Goal: Task Accomplishment & Management: Manage account settings

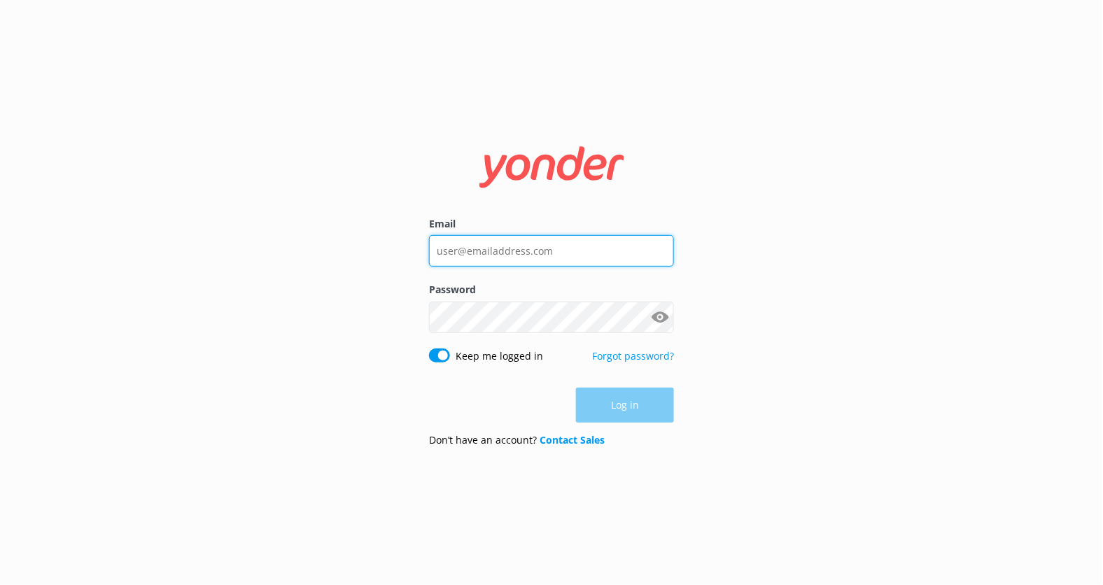
click at [523, 256] on input "Email" at bounding box center [551, 250] width 245 height 31
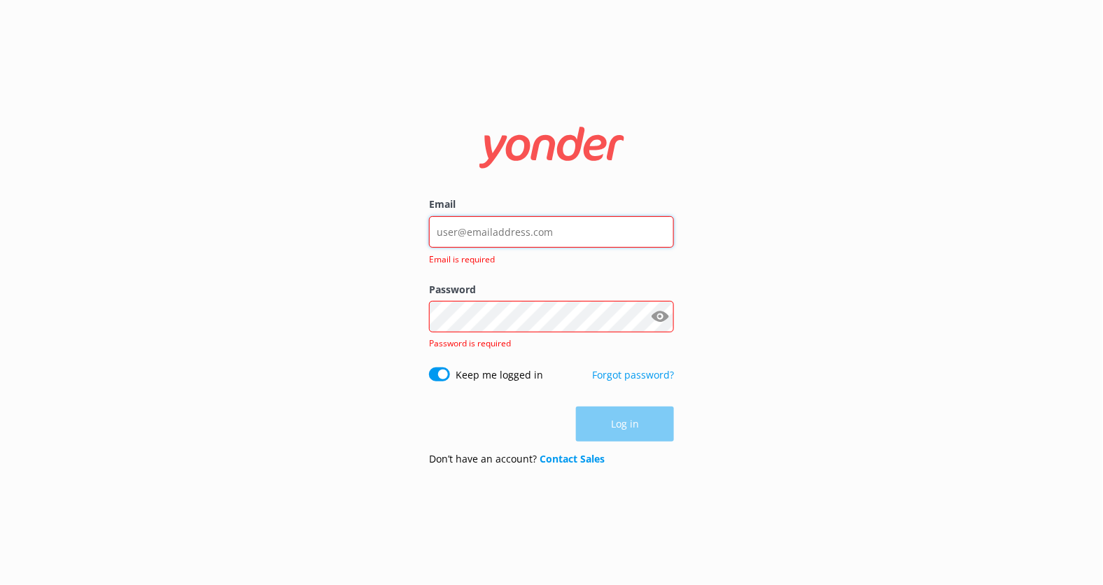
type input "kendall@yonderhq.com"
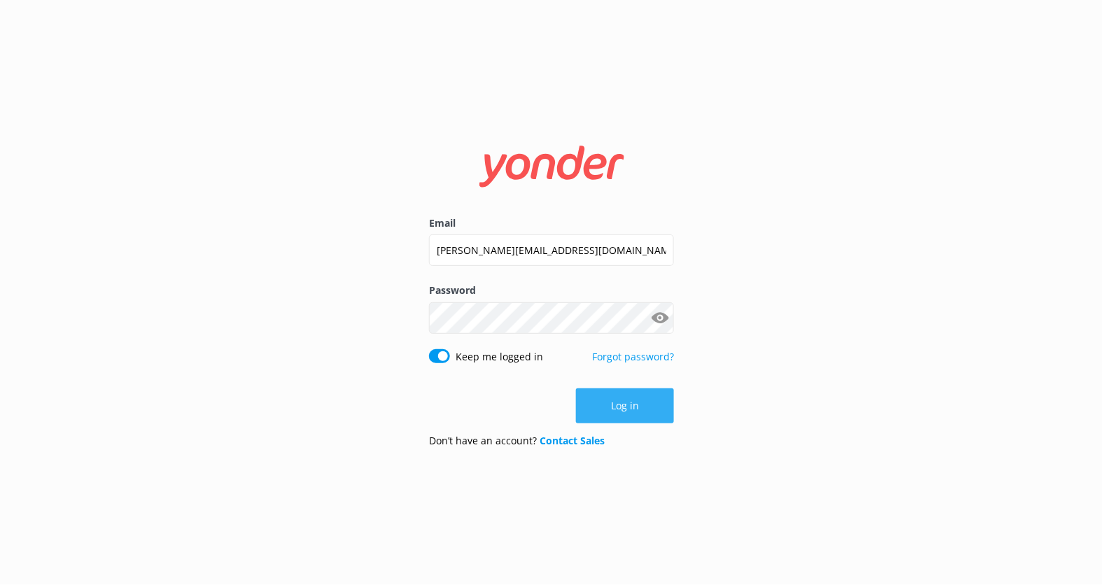
click at [625, 411] on button "Log in" at bounding box center [625, 405] width 98 height 35
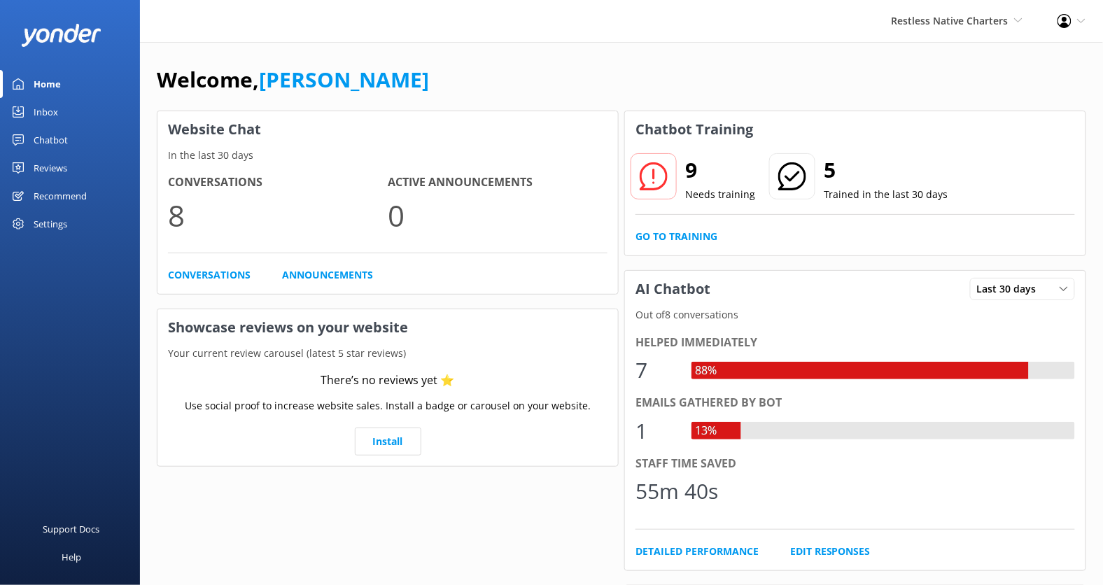
click at [945, 34] on div "Restless Native Charters Kendall's Adventure Co Cool Tours Virtual Assistant To…" at bounding box center [957, 21] width 166 height 42
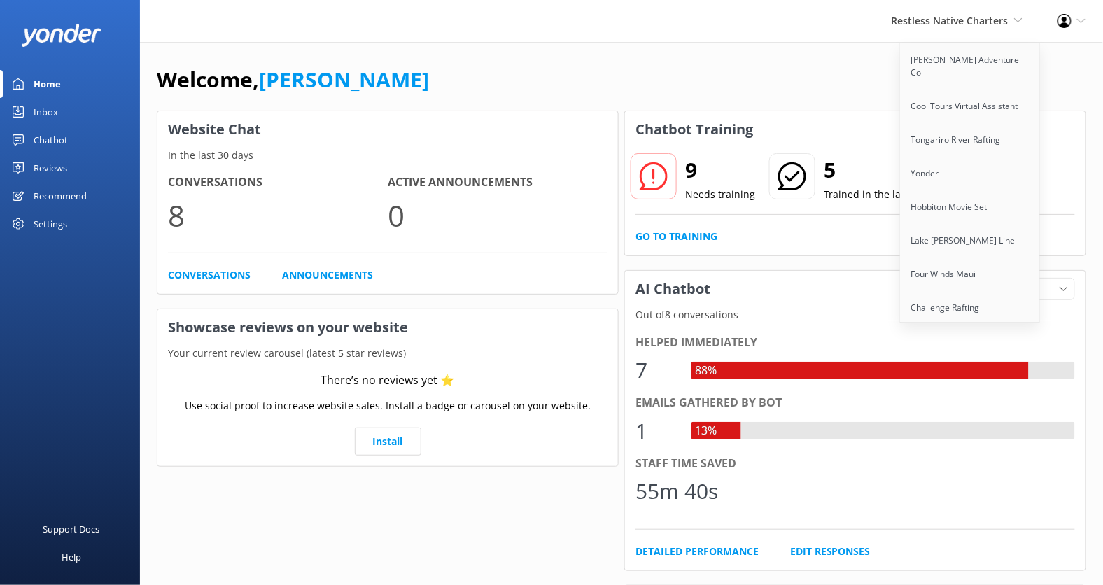
scroll to position [1715, 0]
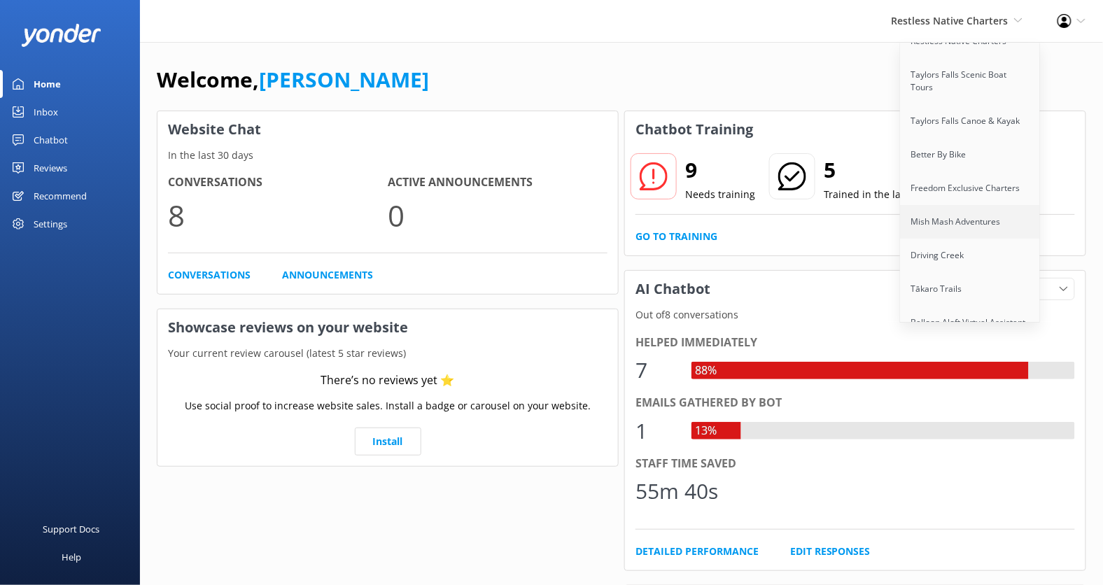
click at [967, 205] on link "Mish Mash Adventures" at bounding box center [970, 222] width 140 height 34
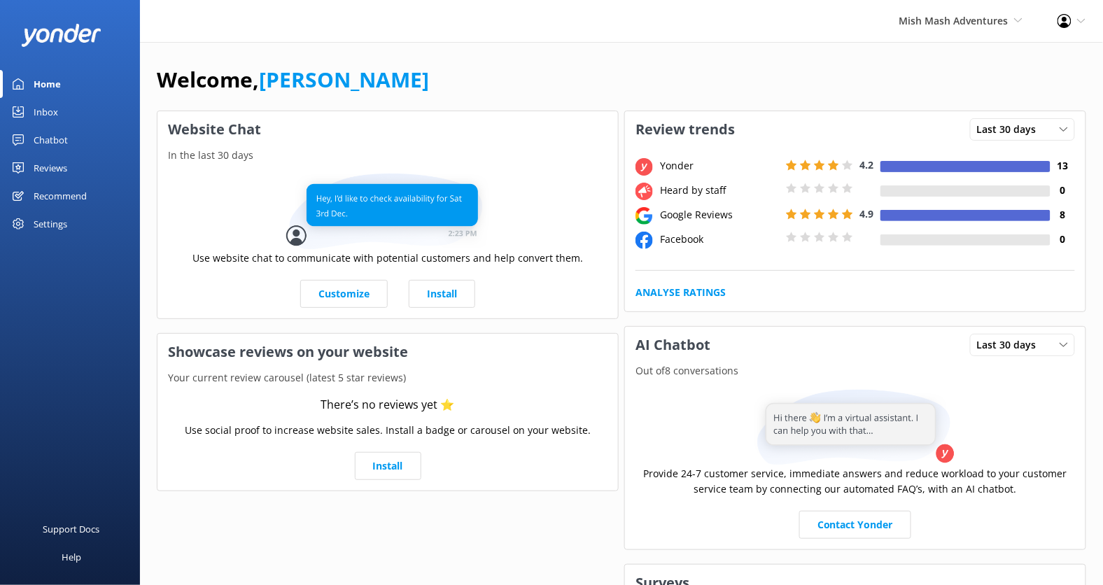
click at [48, 171] on div "Reviews" at bounding box center [51, 168] width 34 height 28
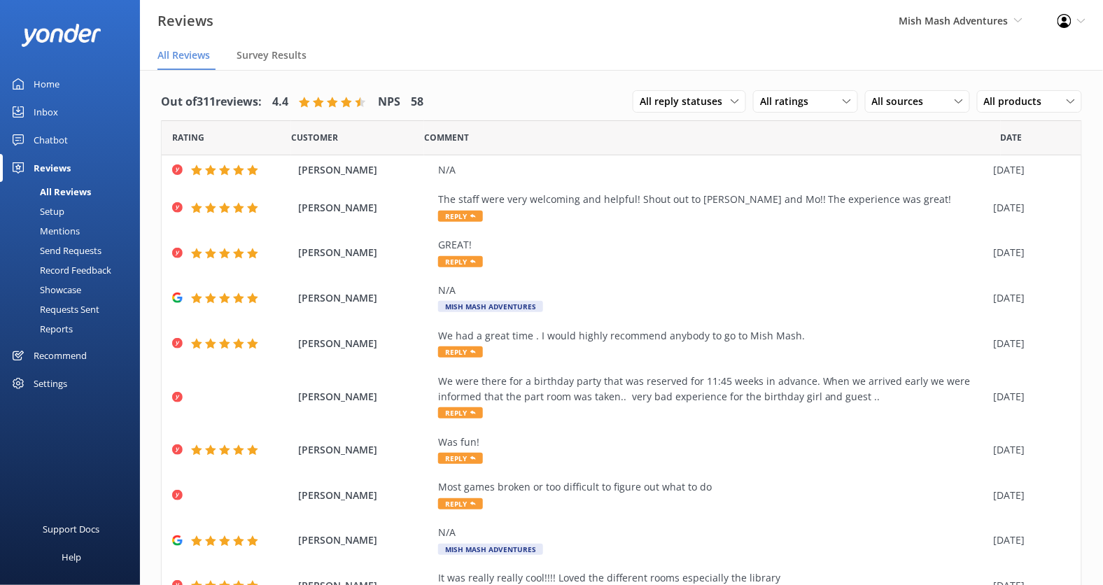
click at [84, 305] on div "Requests Sent" at bounding box center [53, 309] width 91 height 20
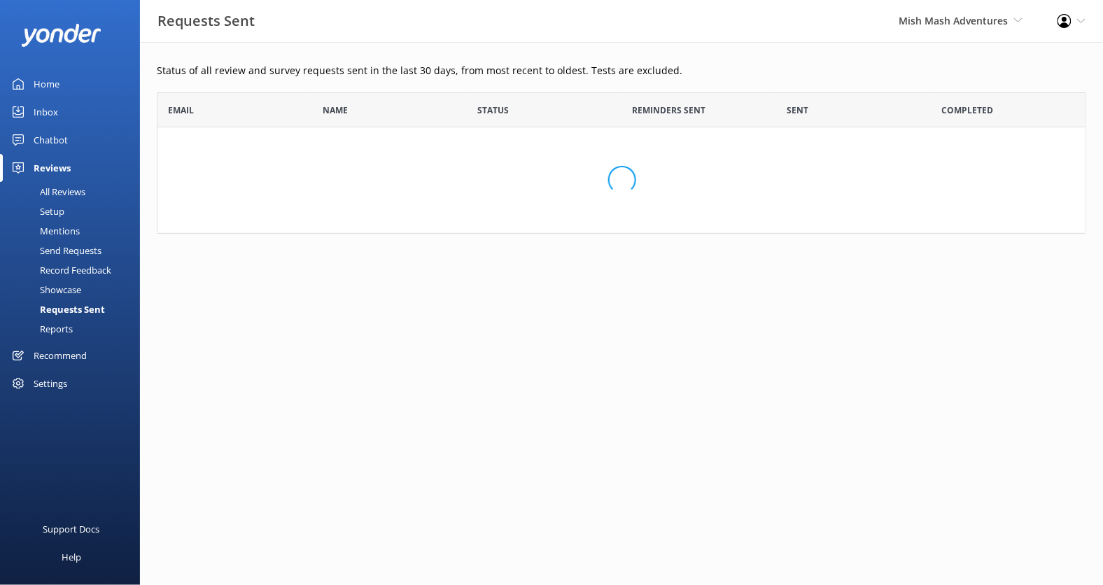
scroll to position [386, 929]
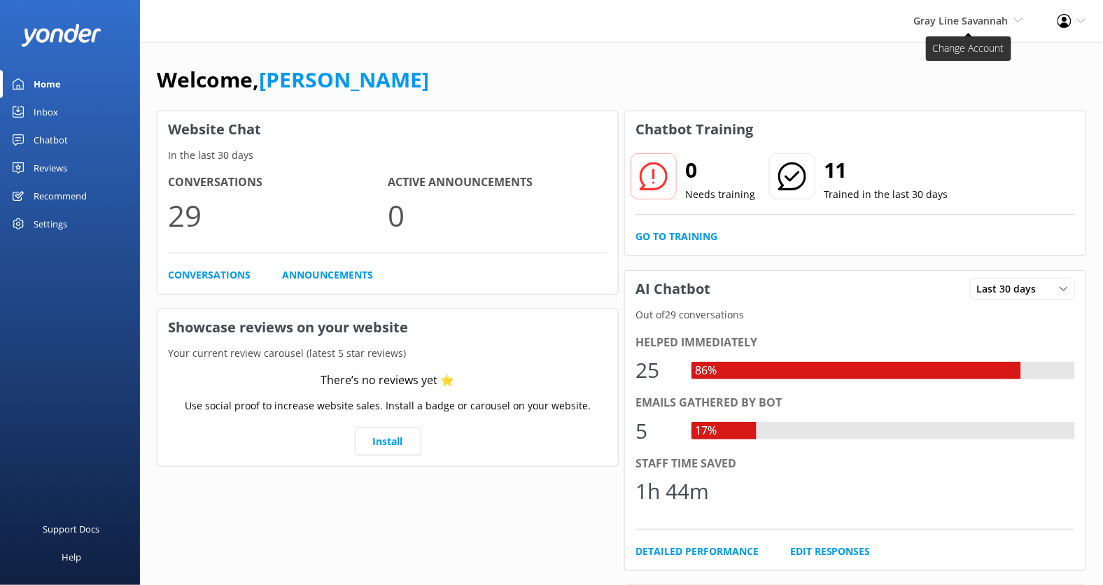
click at [997, 23] on span "Gray Line Savannah" at bounding box center [961, 20] width 94 height 13
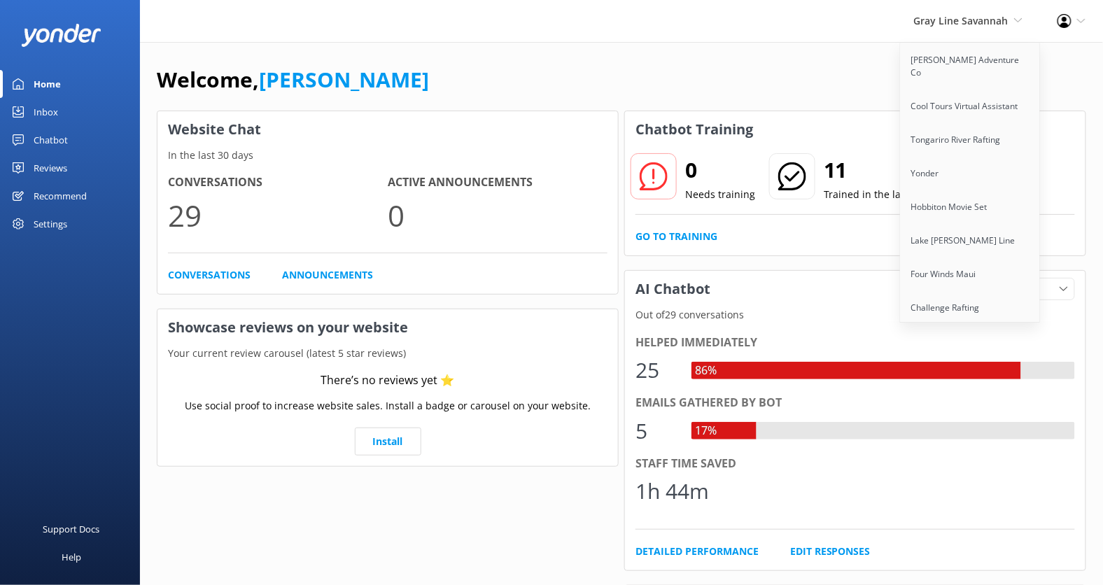
scroll to position [2437, 0]
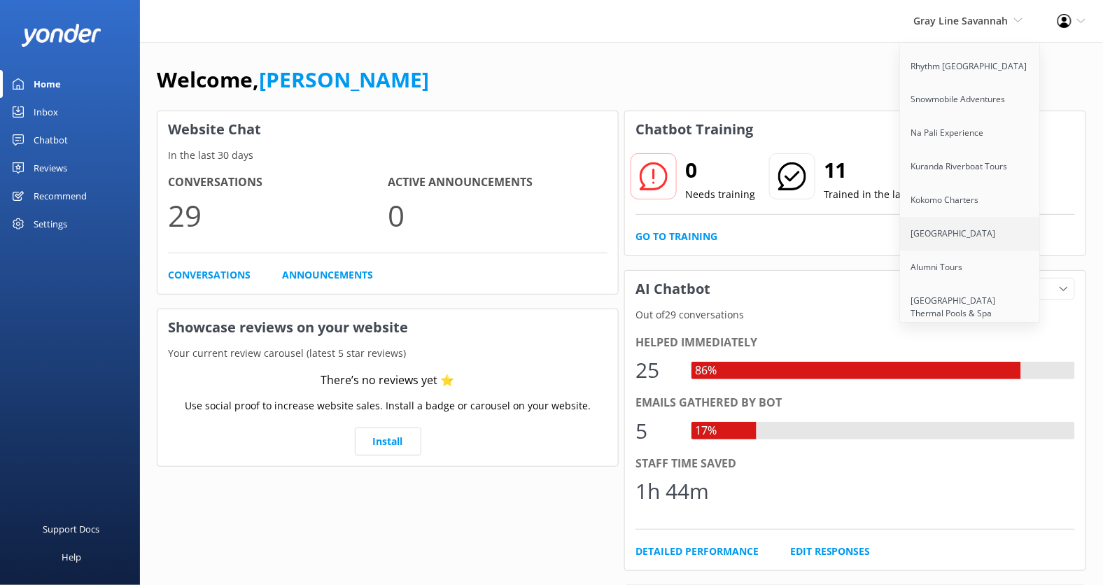
click at [991, 218] on link "[GEOGRAPHIC_DATA]" at bounding box center [970, 235] width 140 height 34
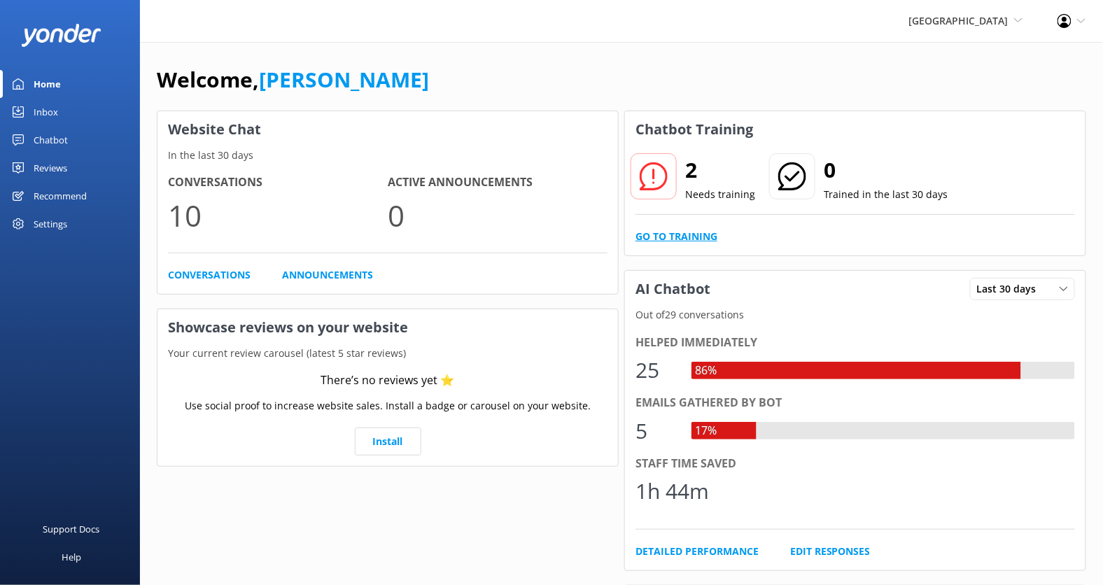
click at [662, 235] on link "Go to Training" at bounding box center [676, 236] width 82 height 15
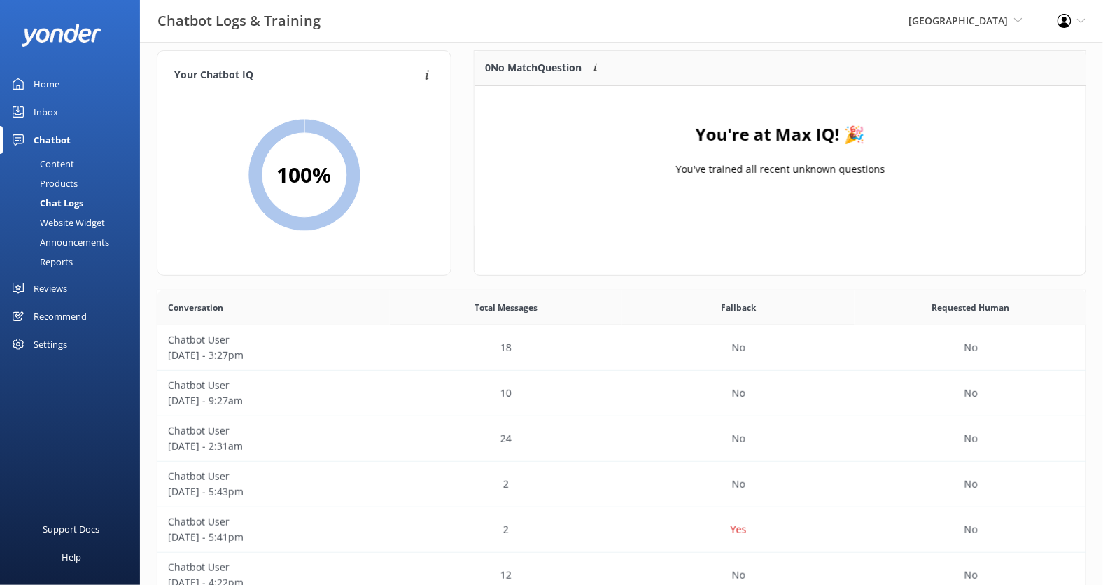
scroll to position [16, 0]
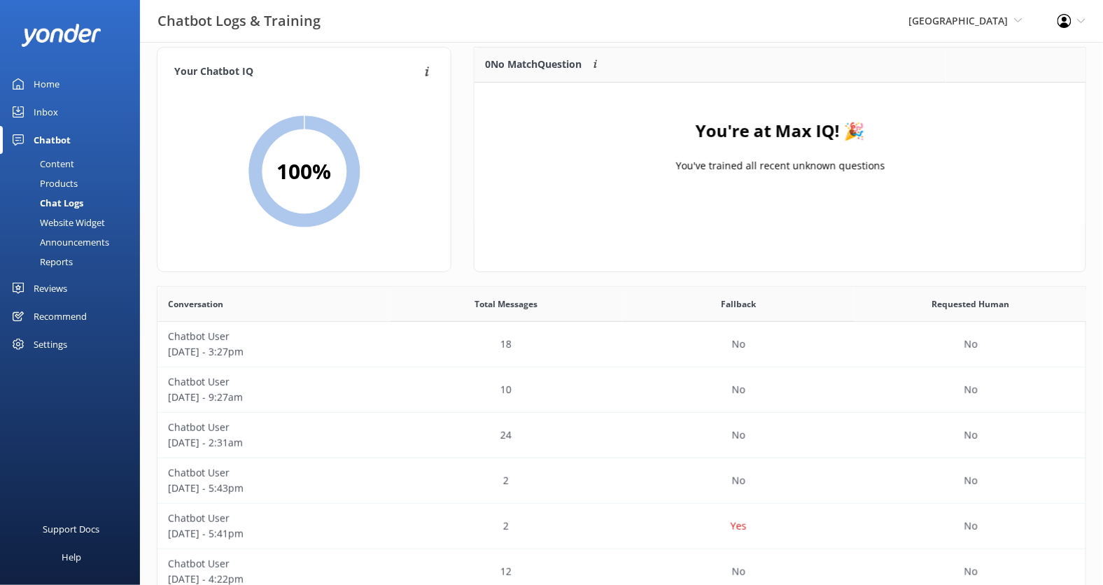
click at [59, 341] on div "Settings" at bounding box center [51, 344] width 34 height 28
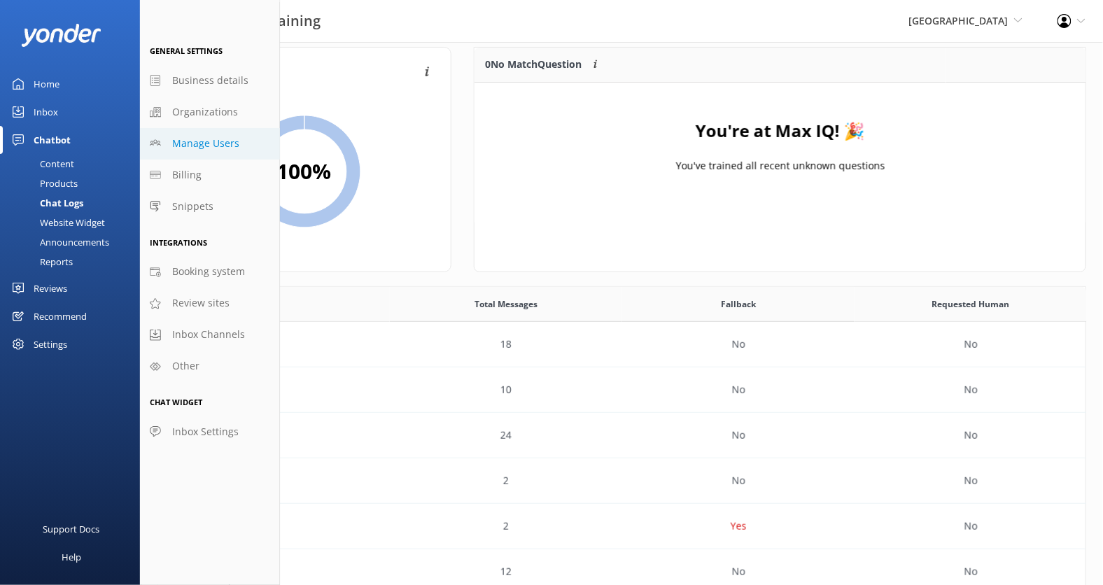
click at [219, 144] on span "Manage Users" at bounding box center [205, 143] width 67 height 15
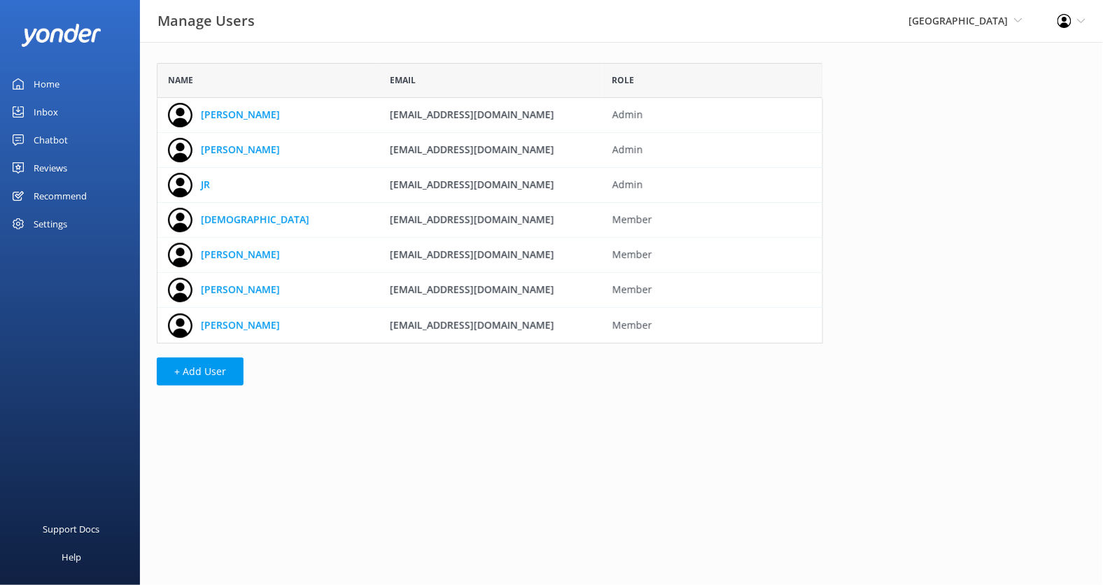
scroll to position [280, 665]
click at [223, 361] on button "+ Add User" at bounding box center [200, 372] width 87 height 28
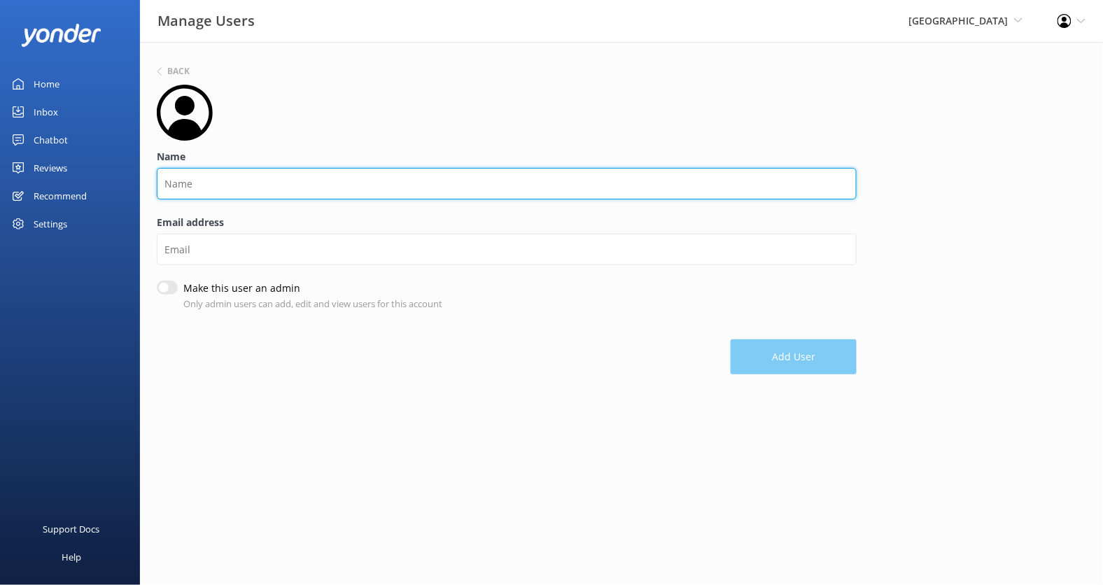
click at [306, 195] on input "Name" at bounding box center [507, 183] width 700 height 31
type input "Gene"
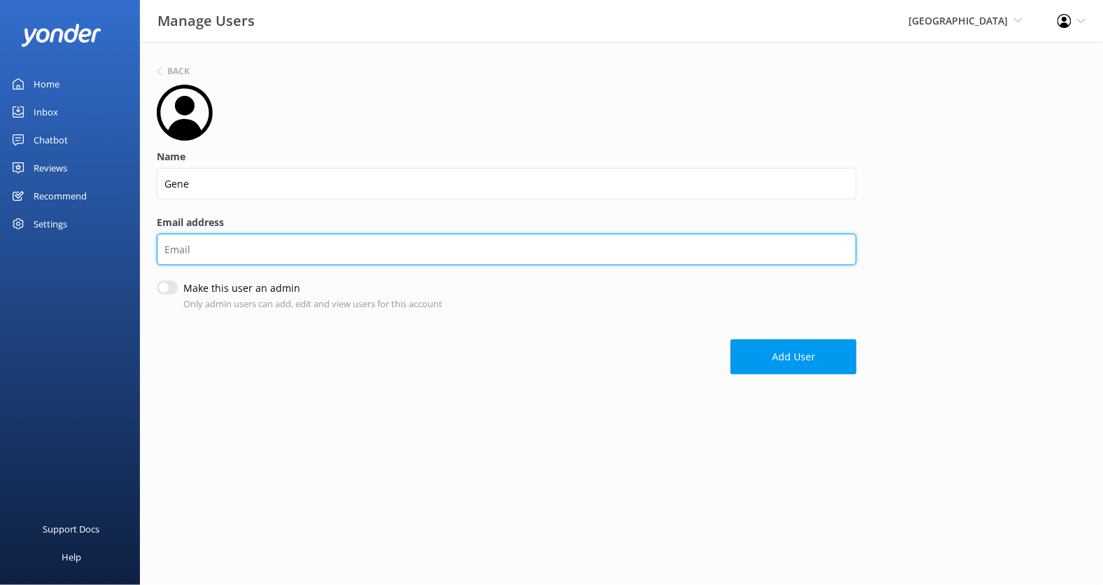
click at [310, 257] on input "Email address" at bounding box center [507, 249] width 700 height 31
paste input "gbarber@purgatory.ski"
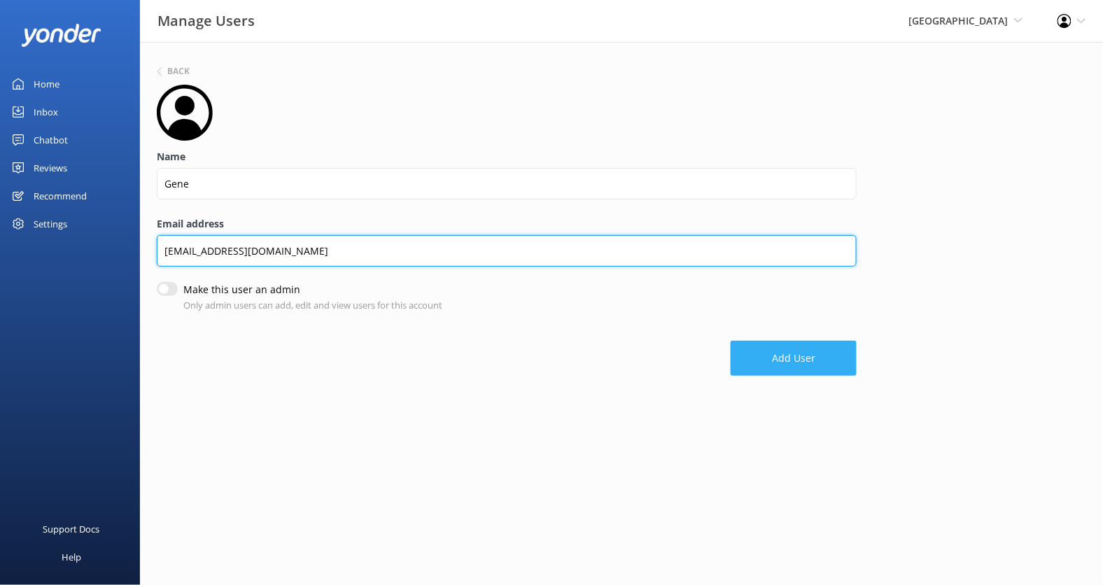
type input "gbarber@purgatory.ski"
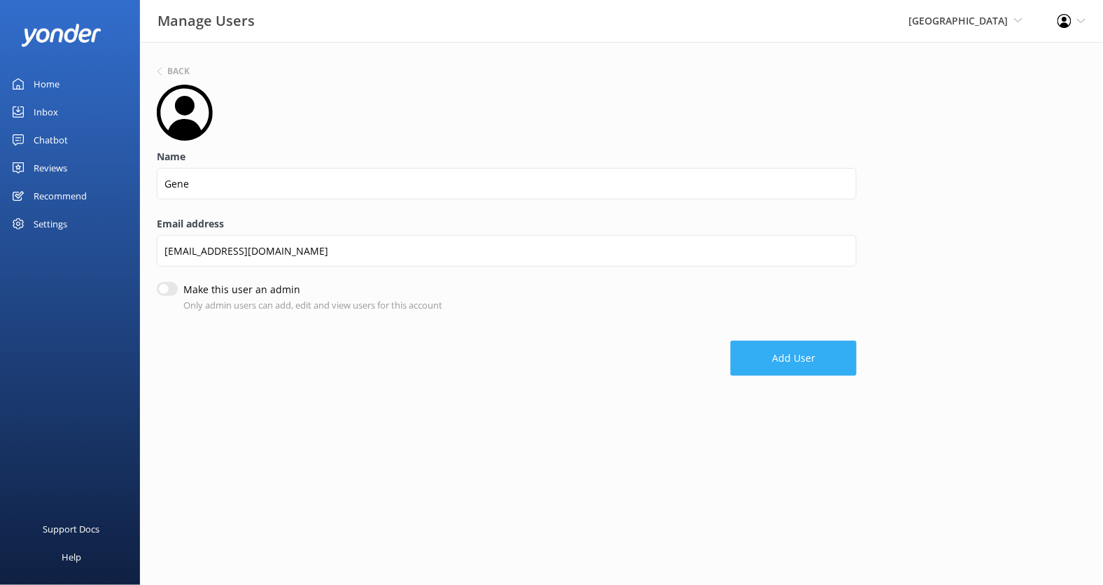
click at [816, 365] on button "Add User" at bounding box center [793, 358] width 126 height 35
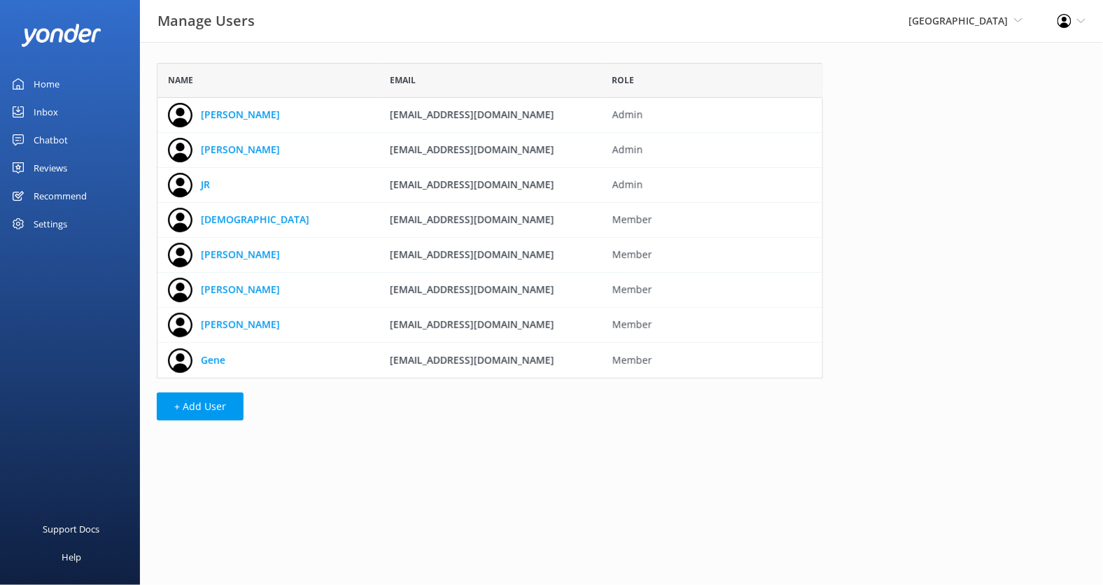
scroll to position [1, 0]
click at [204, 407] on button "+ Add User" at bounding box center [200, 407] width 87 height 28
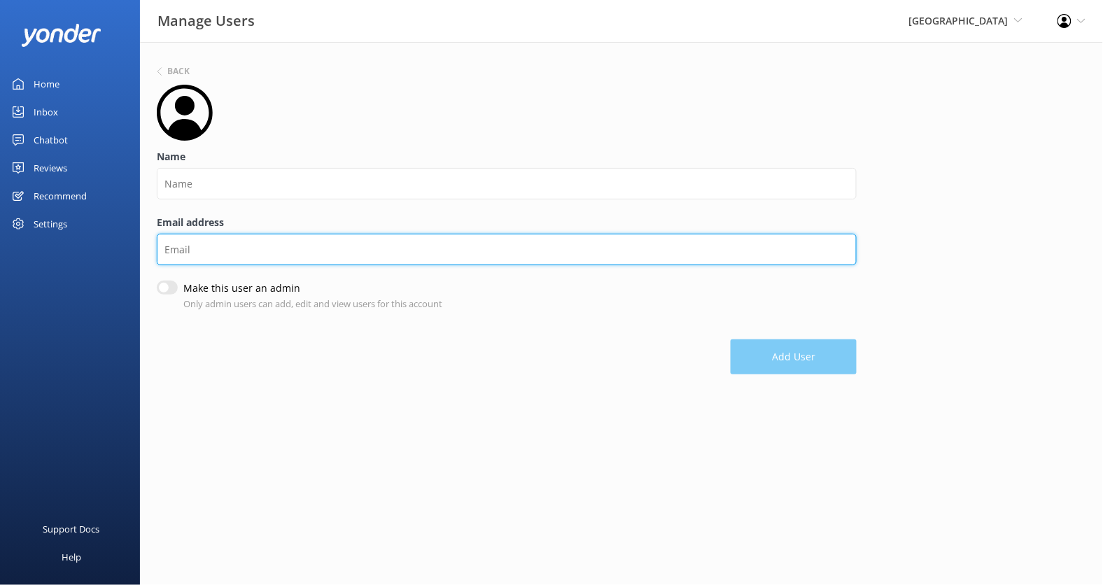
click at [234, 256] on input "Email address" at bounding box center [507, 249] width 700 height 31
paste input "kmanwell@purgatory.ski"
type input "kmanwell@purgatory.ski"
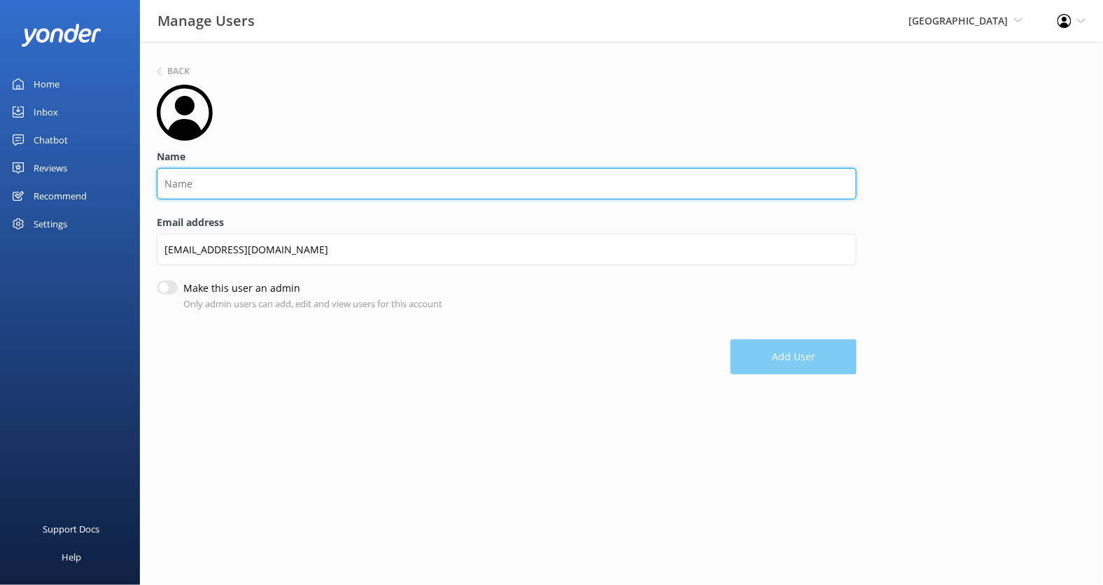
click at [241, 193] on input "Name" at bounding box center [507, 183] width 700 height 31
type input "Kensley"
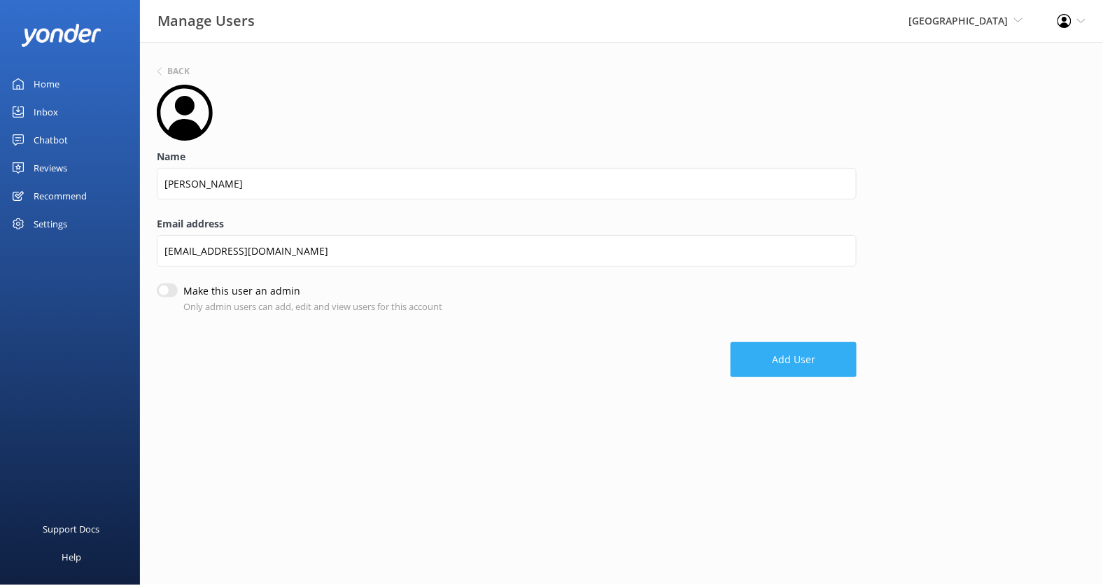
click at [812, 350] on button "Add User" at bounding box center [793, 359] width 126 height 35
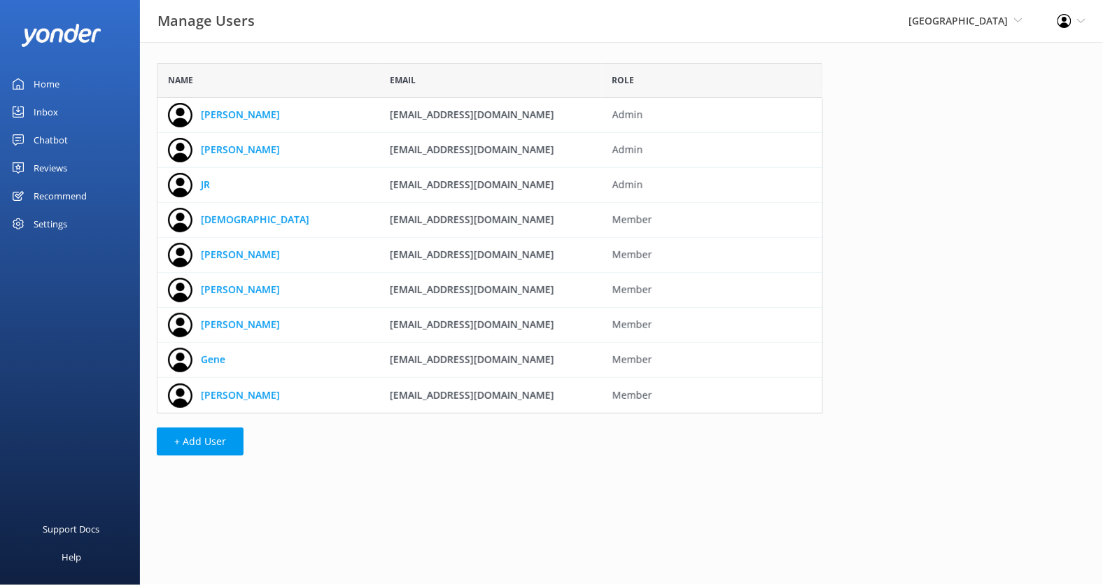
scroll to position [350, 665]
click at [999, 23] on span "[GEOGRAPHIC_DATA]" at bounding box center [958, 20] width 99 height 13
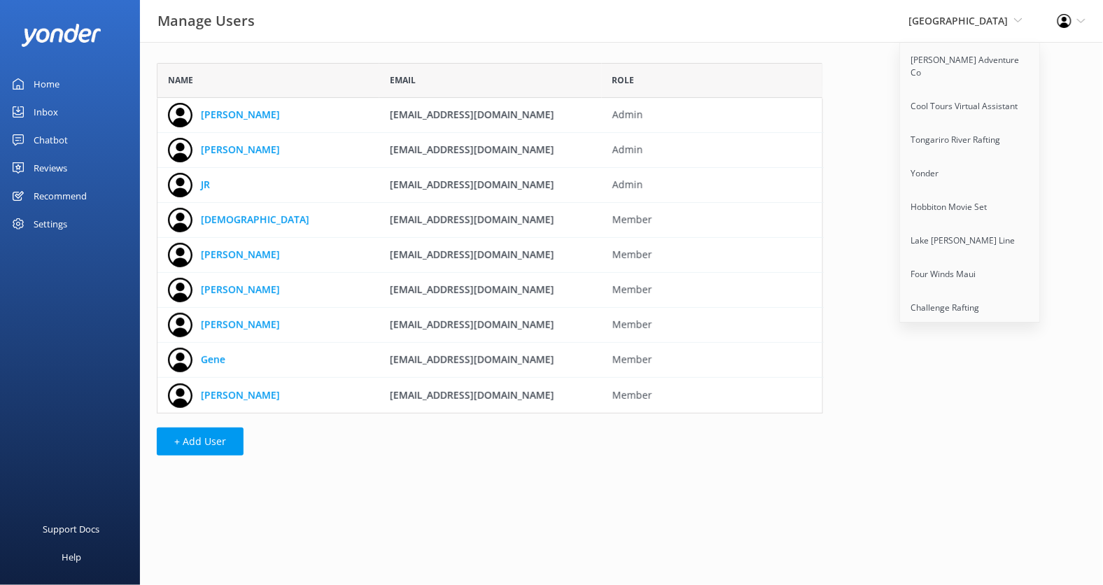
scroll to position [1749, 0]
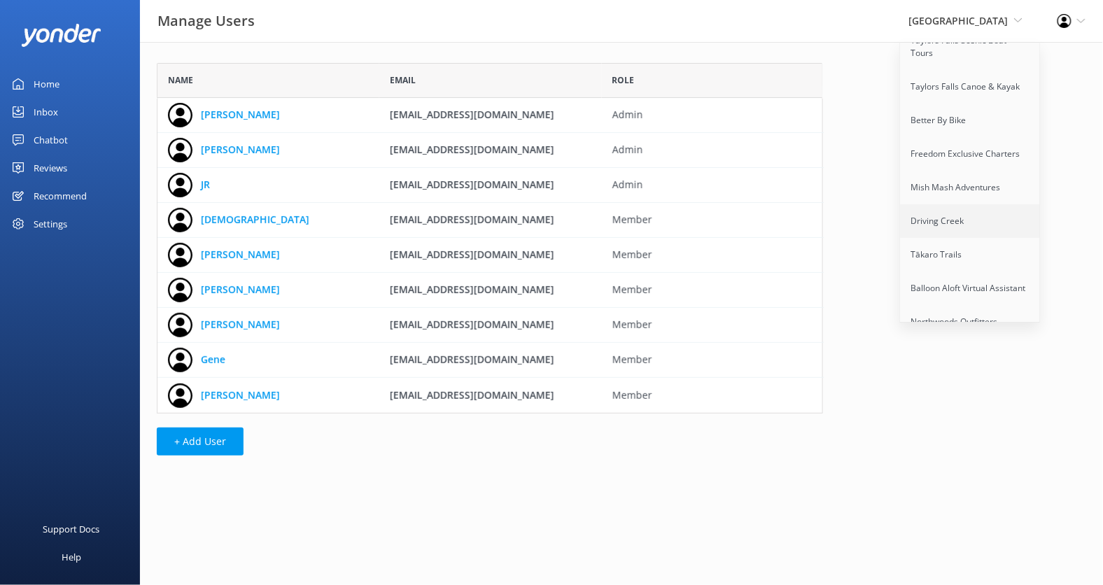
click at [970, 204] on link "Driving Creek" at bounding box center [970, 221] width 140 height 34
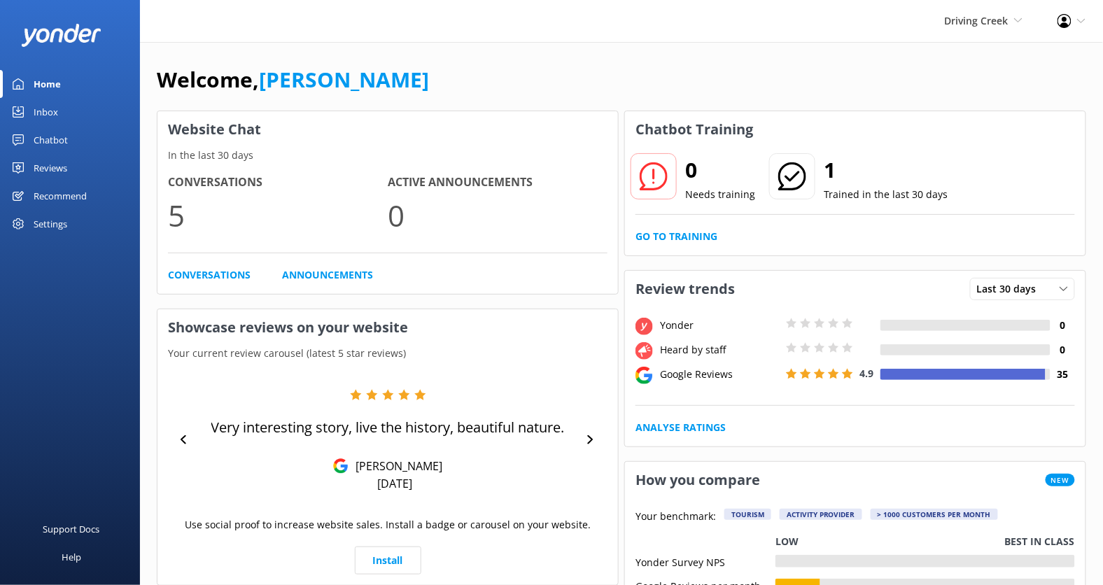
click at [59, 139] on div "Chatbot" at bounding box center [51, 140] width 34 height 28
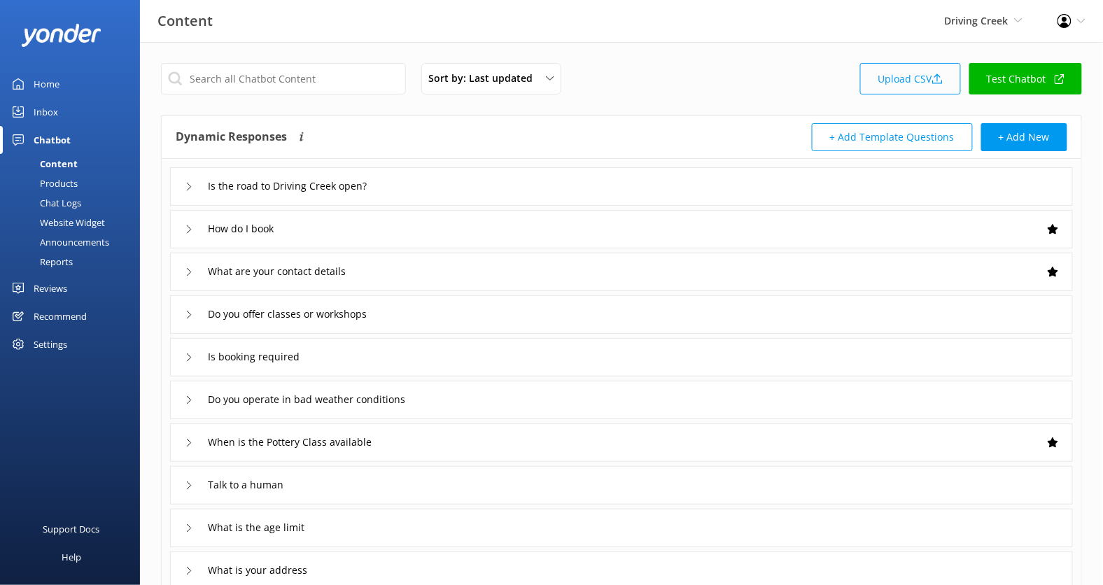
click at [920, 86] on link "Upload CSV" at bounding box center [910, 78] width 101 height 31
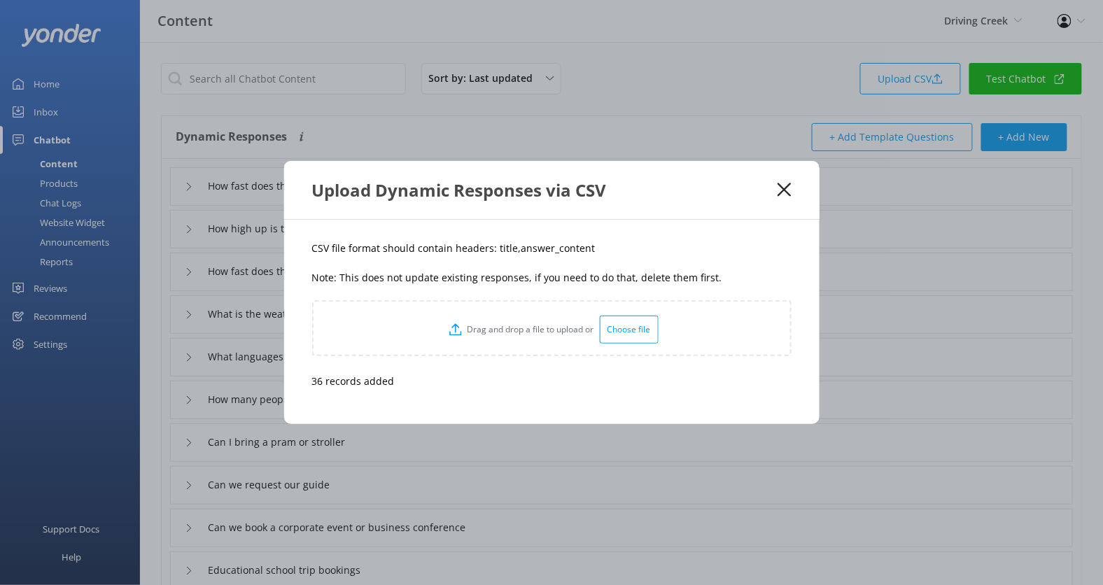
click at [789, 191] on icon at bounding box center [783, 190] width 13 height 14
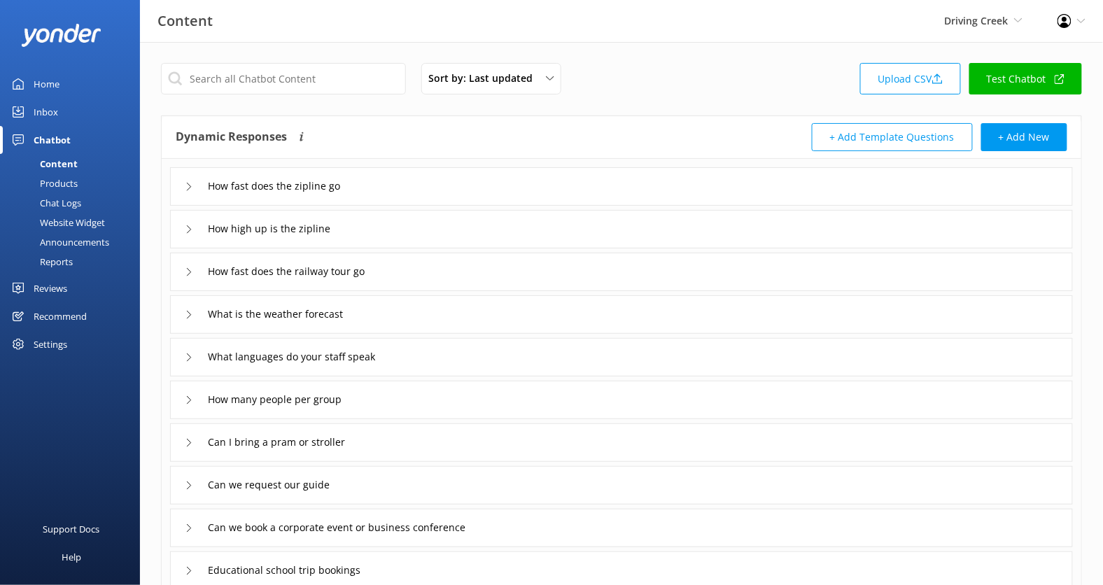
click at [1017, 80] on link "Test Chatbot" at bounding box center [1025, 78] width 113 height 31
click at [1024, 79] on link "Test Chatbot" at bounding box center [1025, 78] width 113 height 31
